Goal: Transaction & Acquisition: Book appointment/travel/reservation

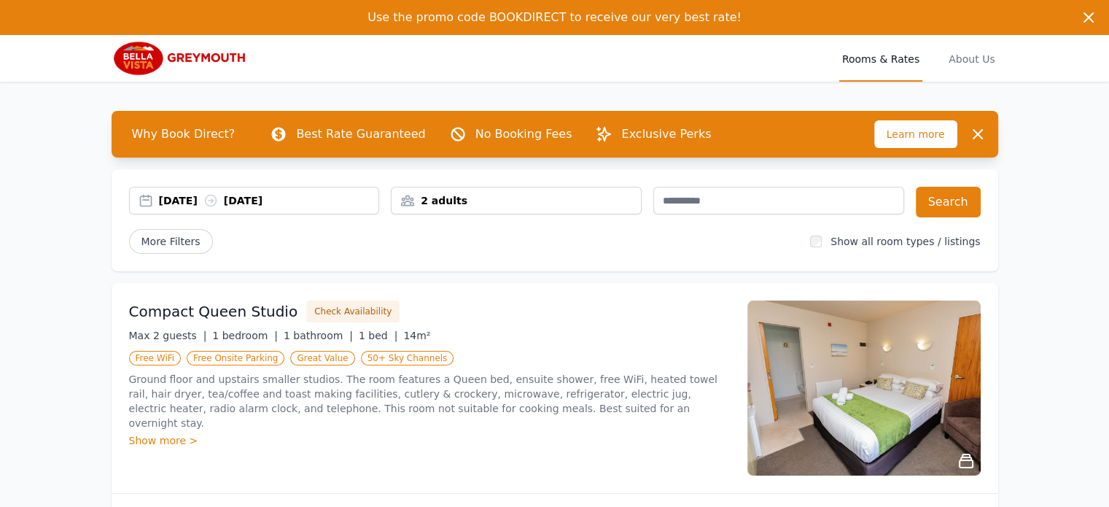
click at [314, 198] on div "[DATE] [DATE]" at bounding box center [269, 200] width 220 height 15
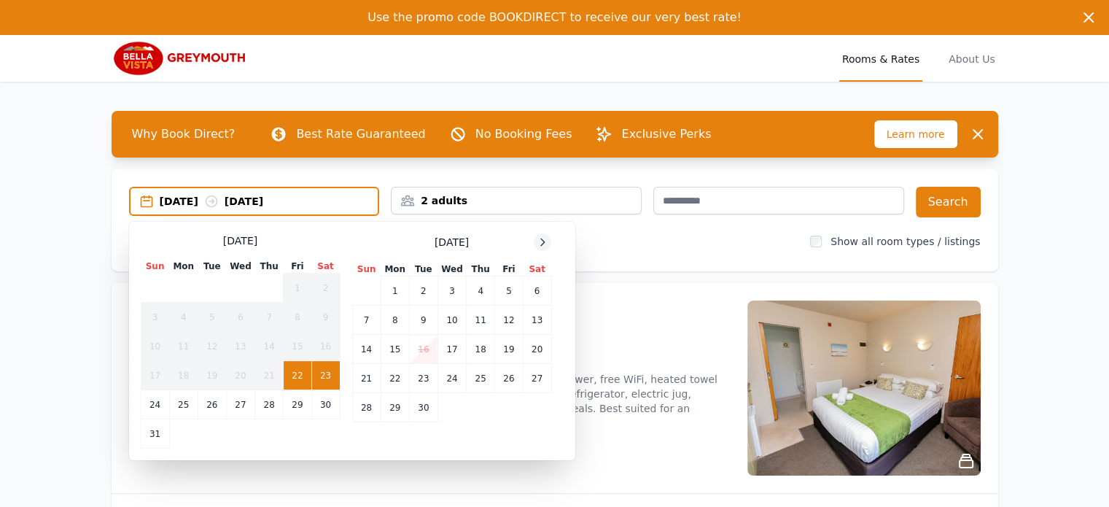
click at [543, 243] on icon at bounding box center [543, 241] width 4 height 7
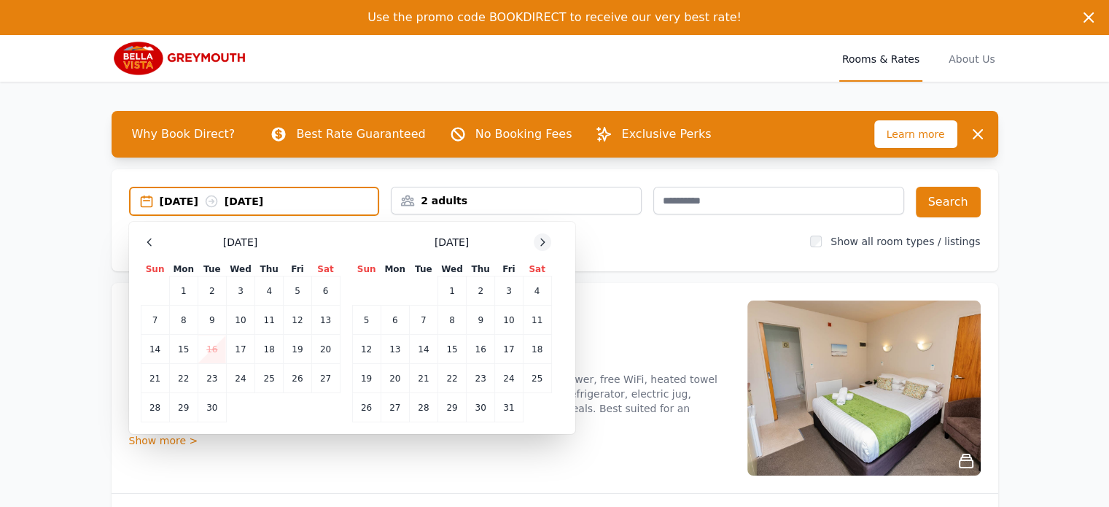
click at [543, 243] on icon at bounding box center [543, 241] width 4 height 7
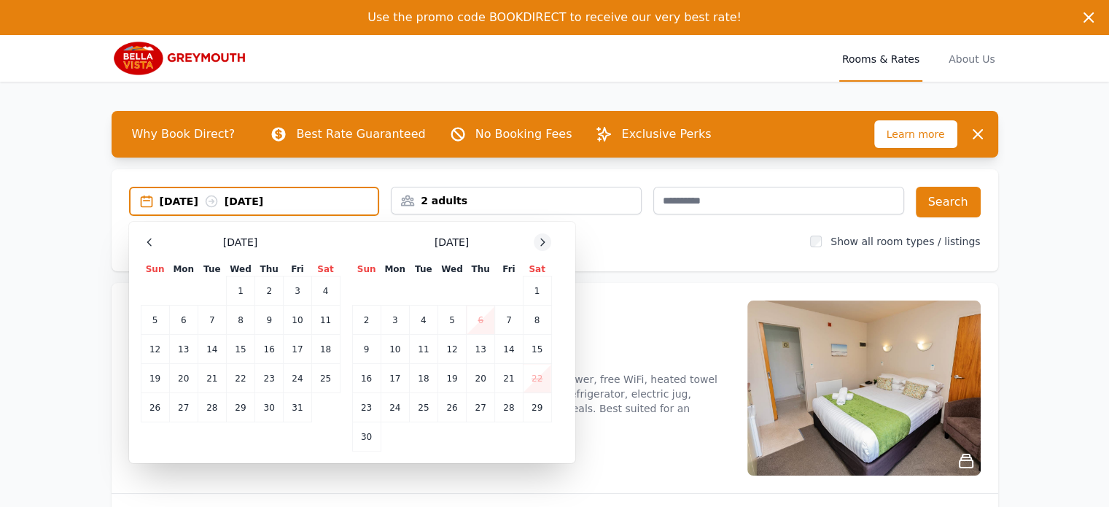
click at [543, 243] on icon at bounding box center [543, 241] width 4 height 7
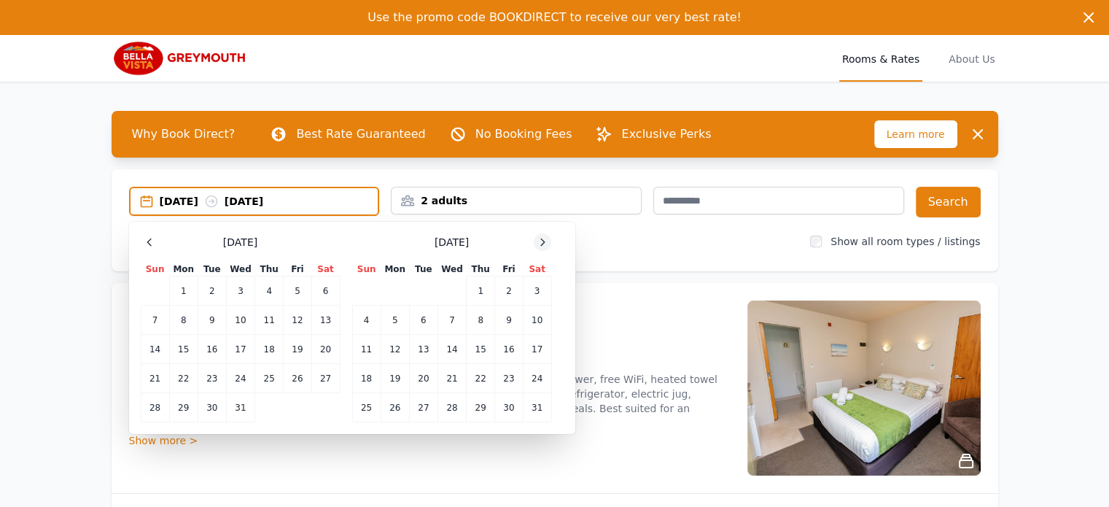
click at [543, 243] on icon at bounding box center [543, 241] width 4 height 7
click at [398, 375] on td "23" at bounding box center [395, 378] width 28 height 29
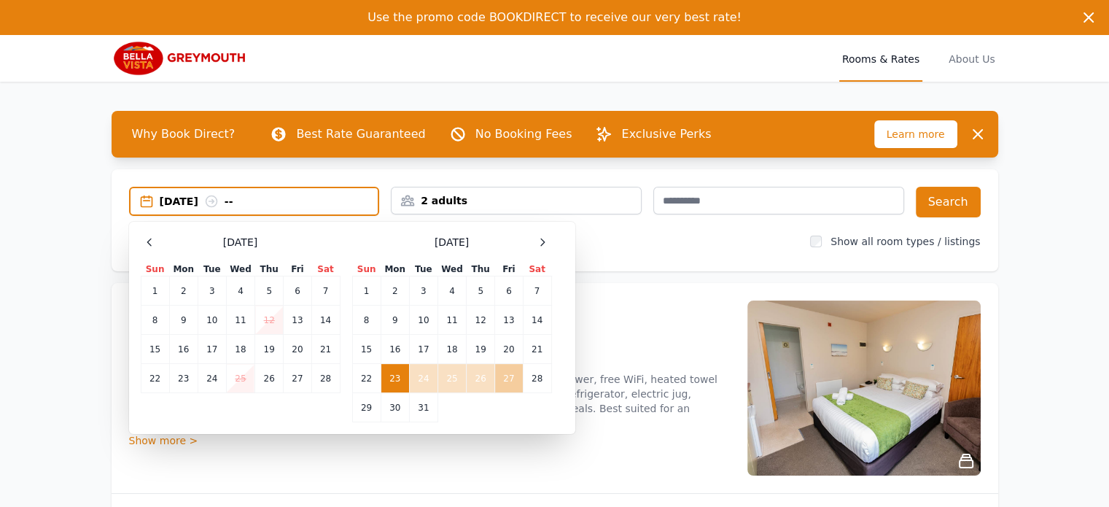
click at [507, 378] on td "27" at bounding box center [509, 378] width 28 height 29
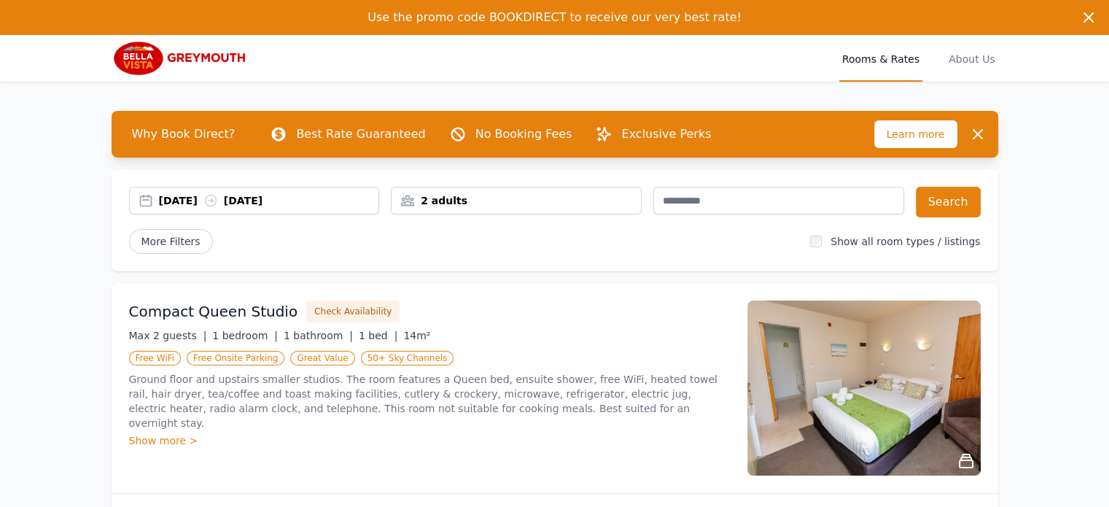
click at [505, 206] on div "2 adults" at bounding box center [515, 200] width 249 height 15
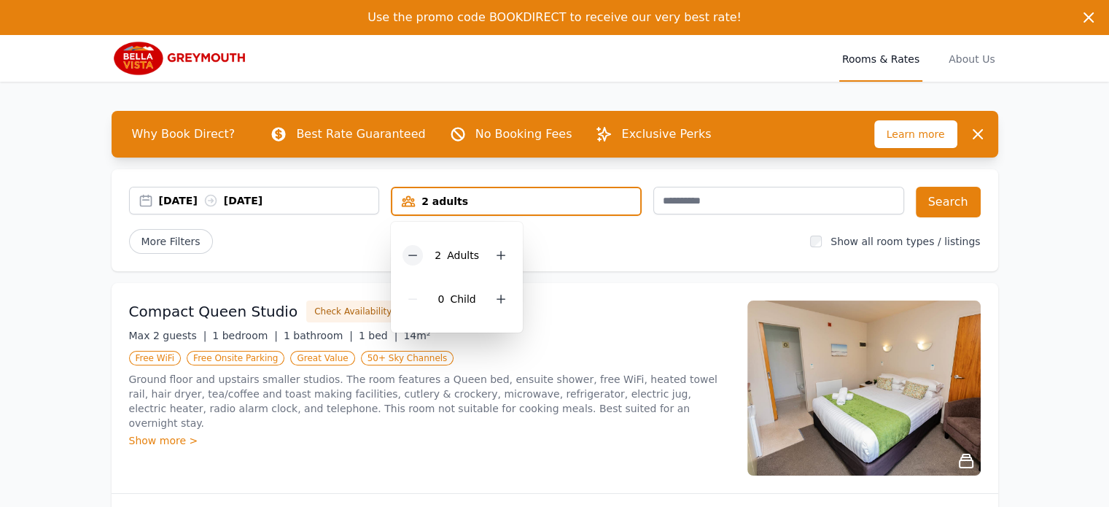
click at [410, 261] on div at bounding box center [412, 255] width 20 height 20
click at [948, 207] on button "Search" at bounding box center [948, 202] width 65 height 31
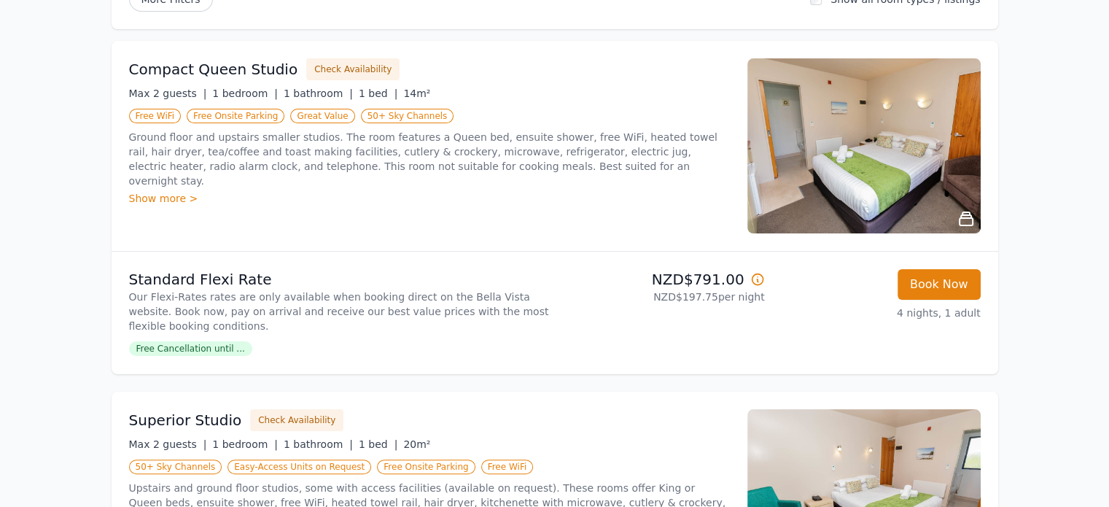
scroll to position [219, 0]
